Goal: Transaction & Acquisition: Book appointment/travel/reservation

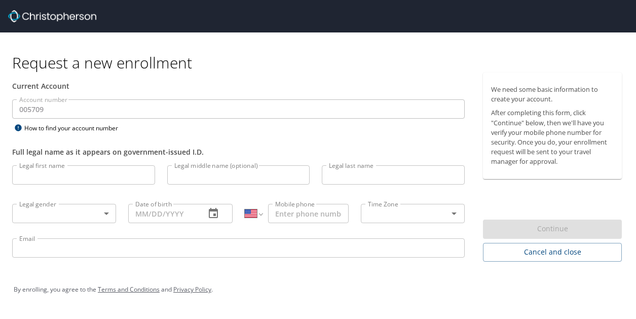
select select "US"
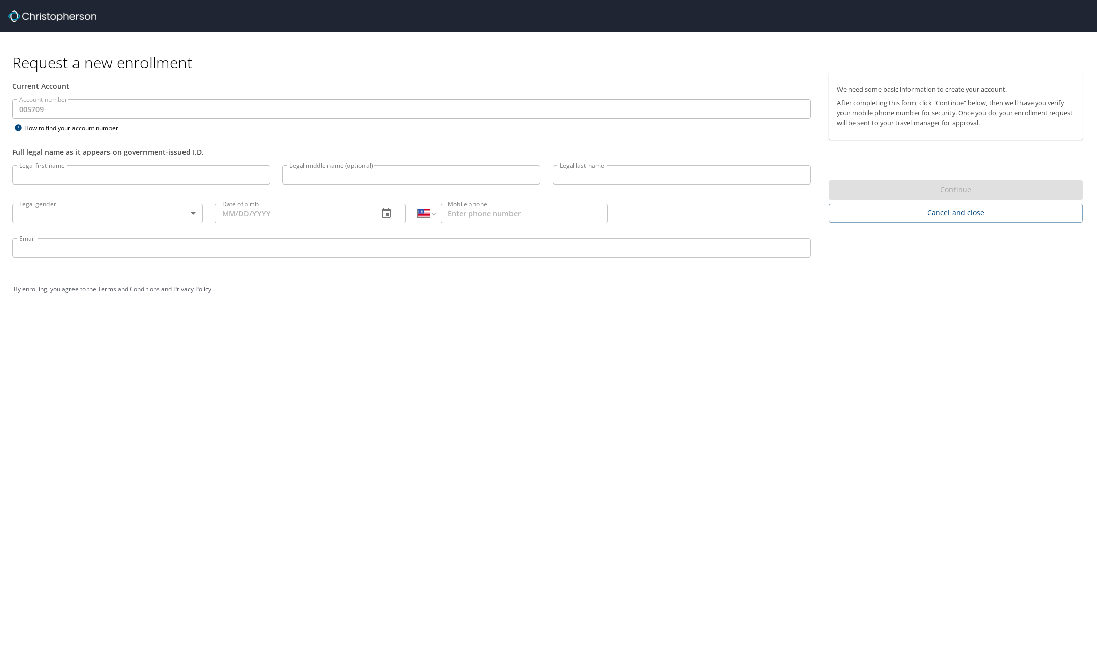
click at [29, 17] on img at bounding box center [52, 16] width 88 height 12
drag, startPoint x: 11, startPoint y: 16, endPoint x: 38, endPoint y: 17, distance: 26.9
click at [12, 16] on img at bounding box center [52, 16] width 88 height 12
click at [636, 221] on button "Cancel and close" at bounding box center [956, 213] width 254 height 19
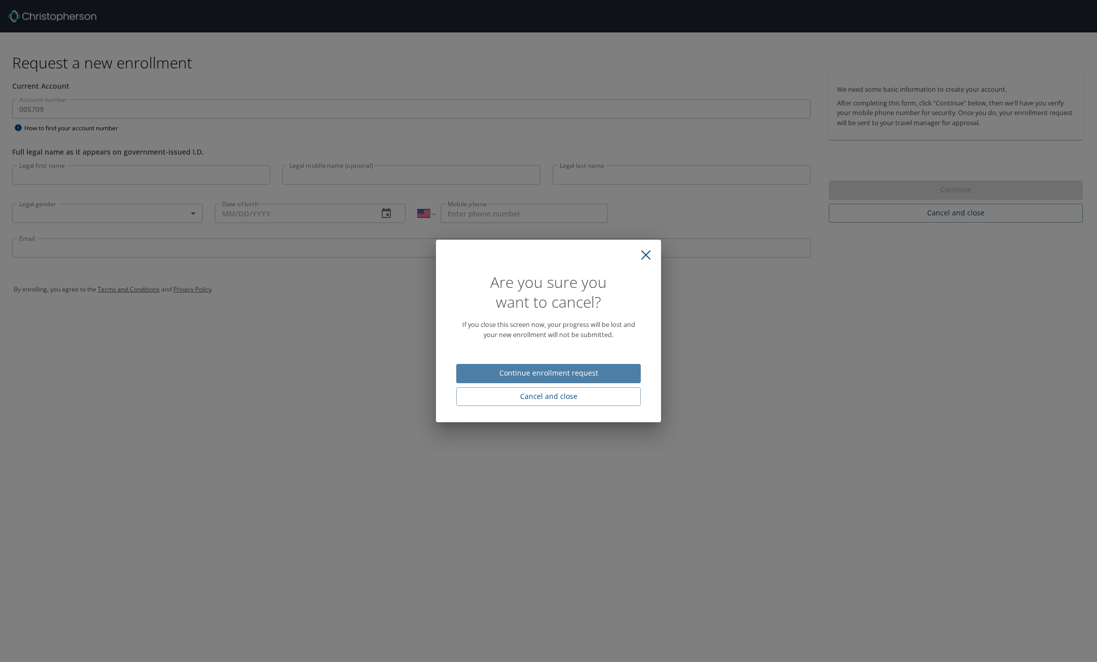
click at [586, 318] on span "Continue enrollment request" at bounding box center [549, 373] width 168 height 13
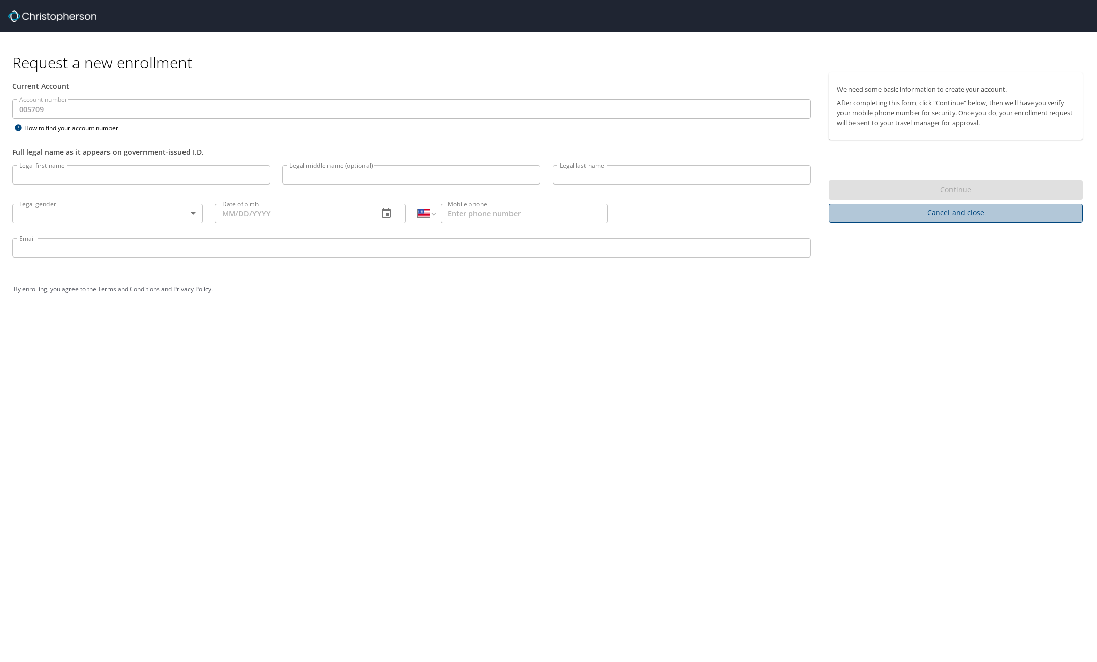
click at [636, 214] on span "Cancel and close" at bounding box center [956, 213] width 238 height 13
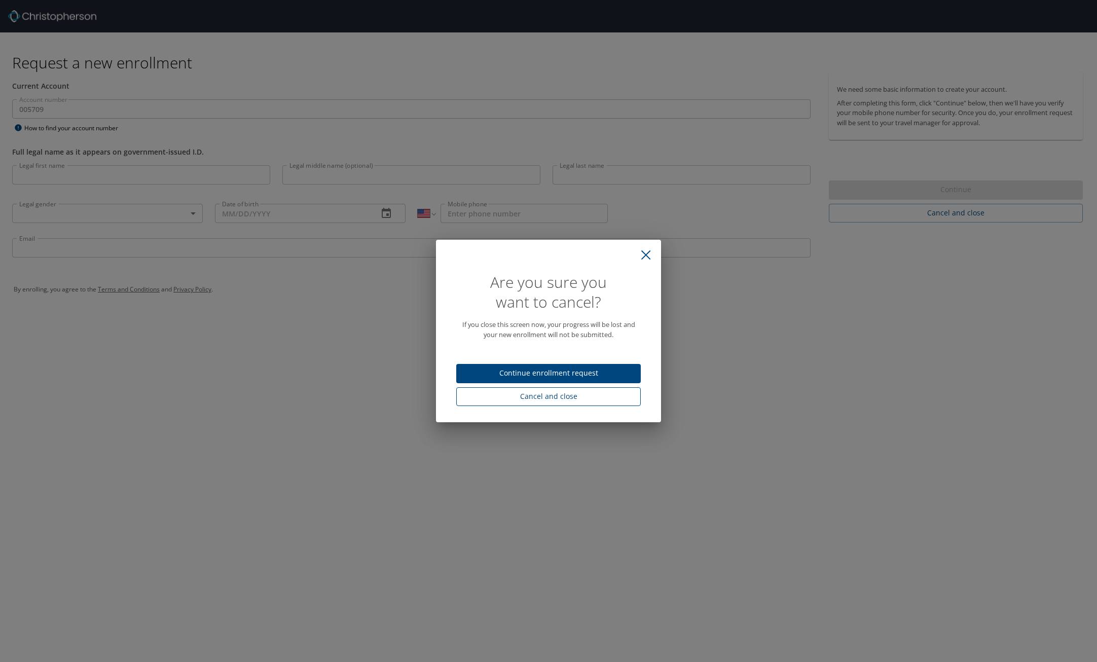
click at [570, 318] on span "Cancel and close" at bounding box center [549, 396] width 168 height 13
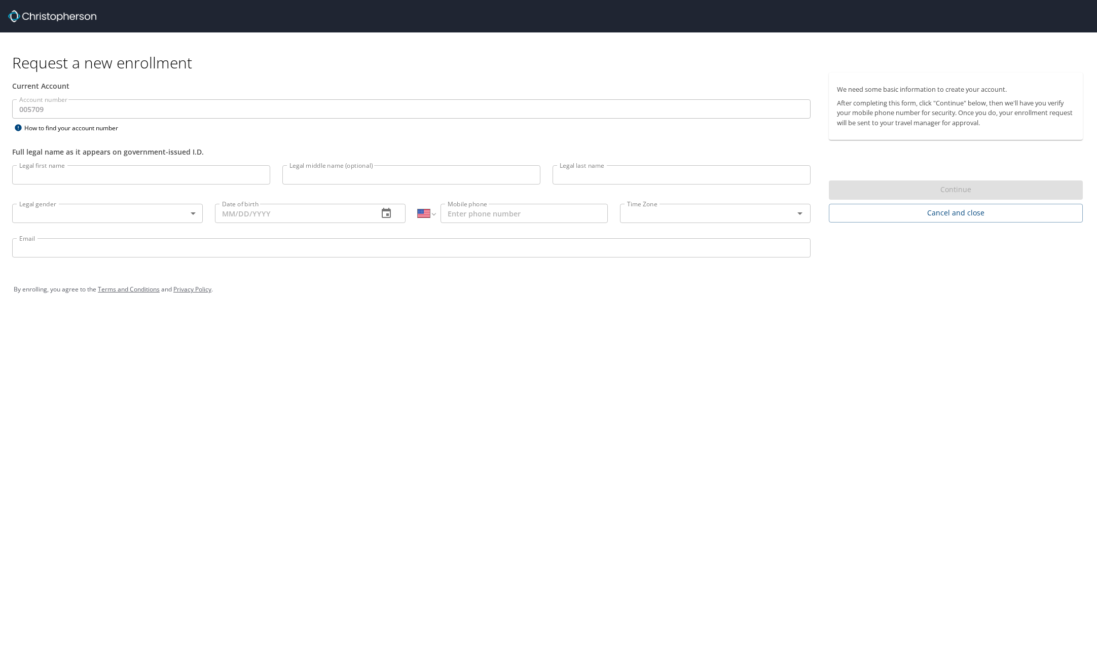
select select "US"
click at [914, 216] on span "Cancel and close" at bounding box center [956, 213] width 238 height 13
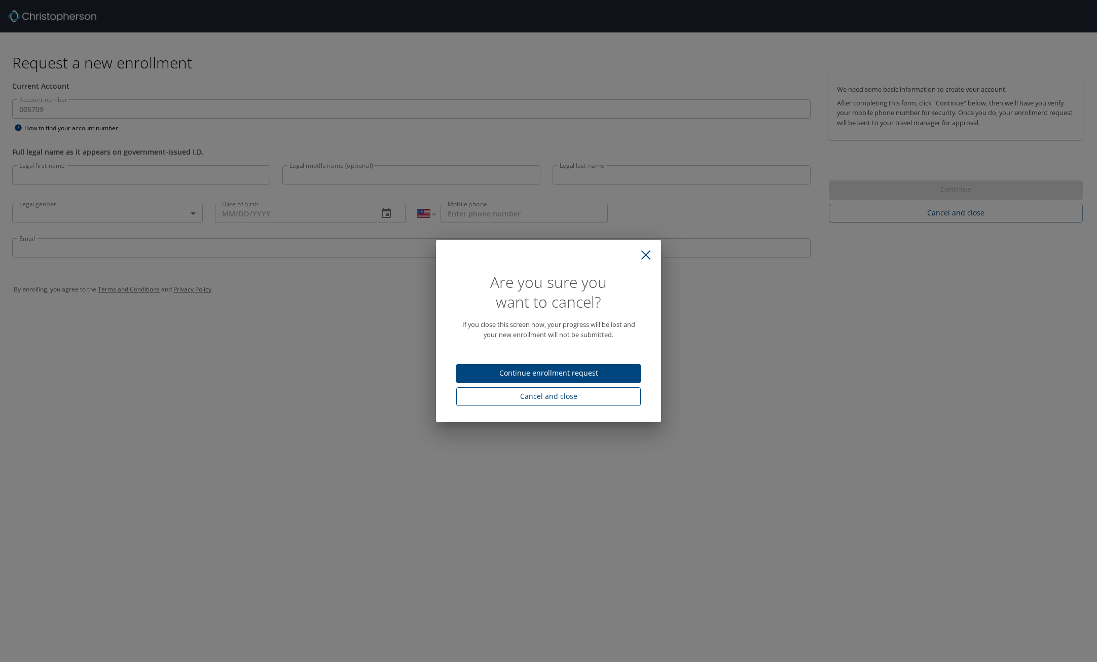
click at [509, 394] on span "Cancel and close" at bounding box center [549, 396] width 168 height 13
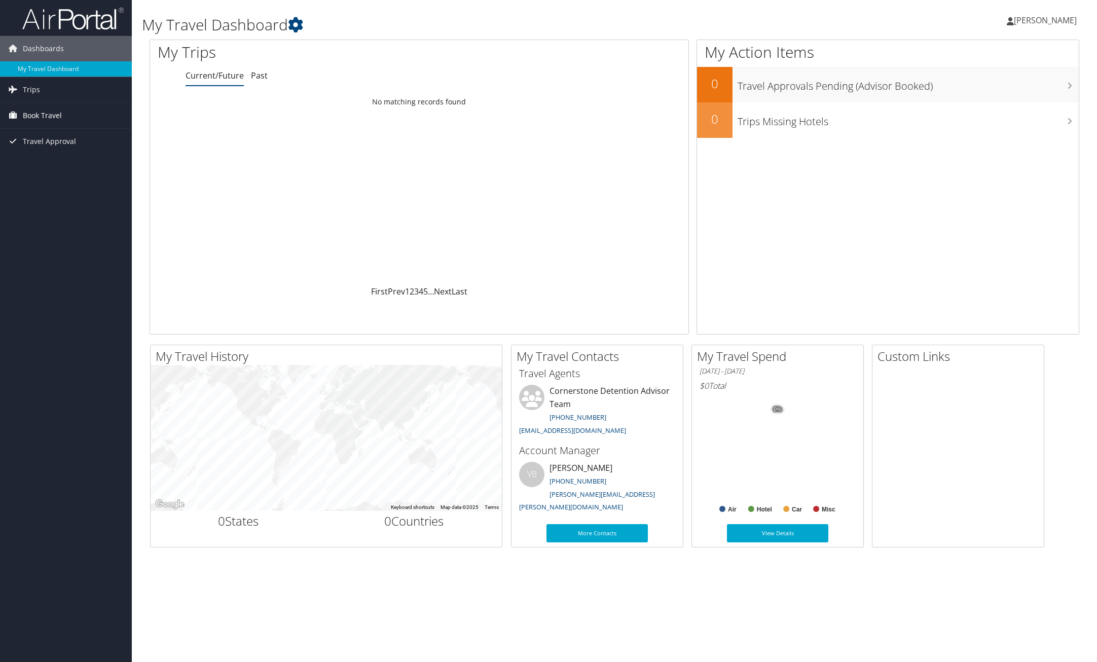
click at [54, 113] on span "Book Travel" at bounding box center [42, 115] width 39 height 25
click at [76, 169] on link "Book/Manage Online Trips" at bounding box center [66, 166] width 132 height 15
click at [41, 112] on span "Book Travel" at bounding box center [42, 115] width 39 height 25
click at [75, 165] on link "Book/Manage Online Trips" at bounding box center [66, 166] width 132 height 15
